Goal: Task Accomplishment & Management: Complete application form

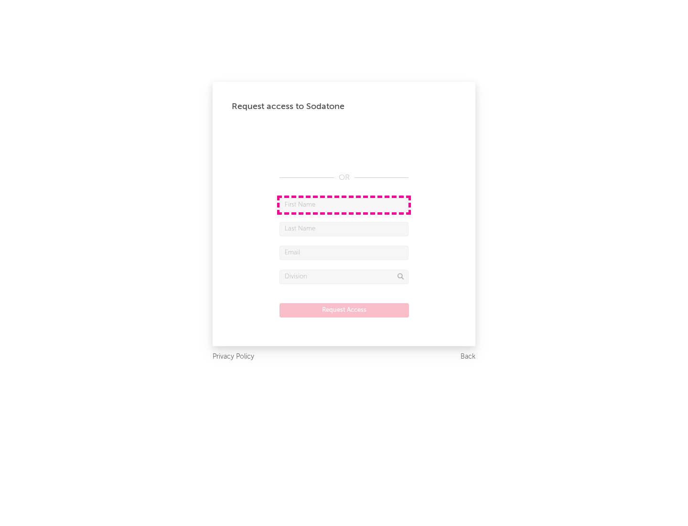
click at [344, 204] on input "text" at bounding box center [343, 205] width 129 height 14
type input "[PERSON_NAME]"
click at [344, 228] on input "text" at bounding box center [343, 229] width 129 height 14
type input "[PERSON_NAME]"
click at [344, 252] on input "text" at bounding box center [343, 253] width 129 height 14
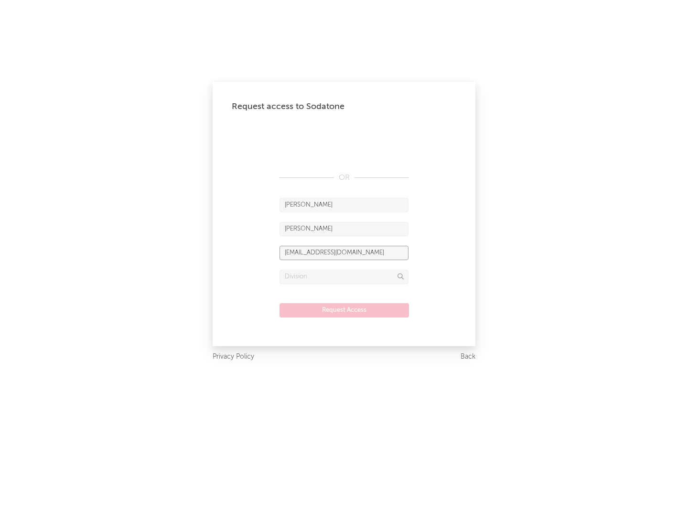
type input "[EMAIL_ADDRESS][DOMAIN_NAME]"
click at [344, 276] on input "text" at bounding box center [343, 276] width 129 height 14
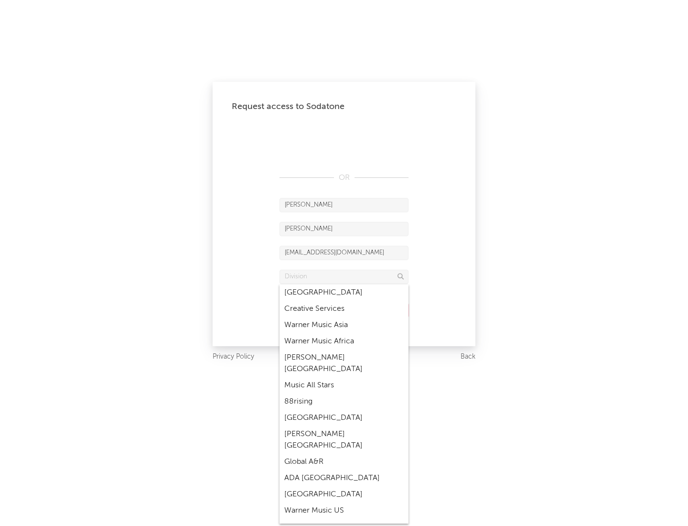
click at [344, 377] on div "Music All Stars" at bounding box center [343, 385] width 129 height 16
type input "Music All Stars"
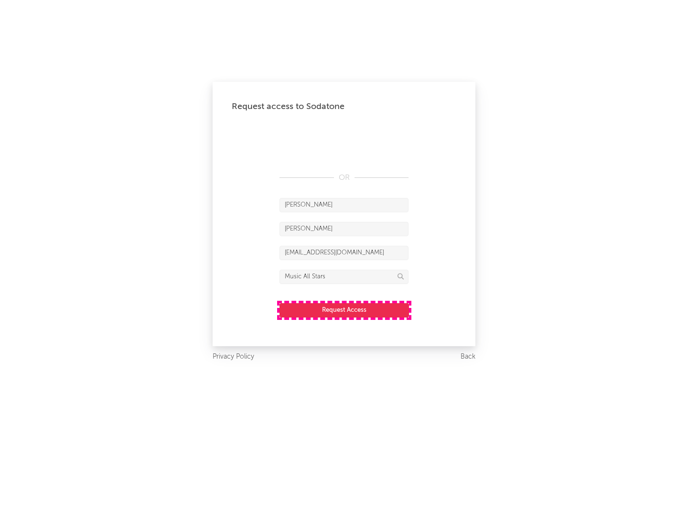
click at [344, 310] on button "Request Access" at bounding box center [343, 310] width 129 height 14
